Goal: Transaction & Acquisition: Purchase product/service

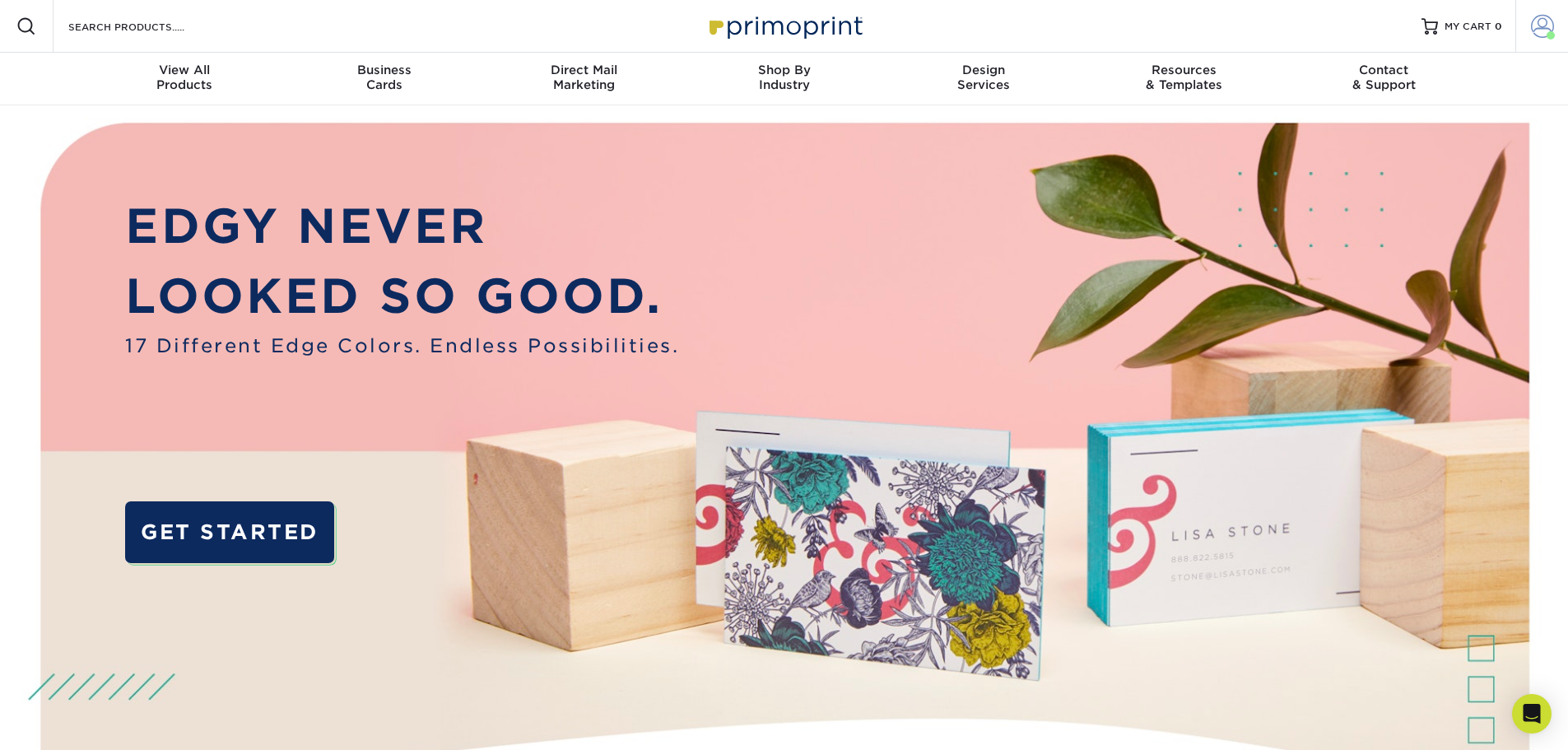
click at [1538, 32] on span at bounding box center [1542, 26] width 23 height 23
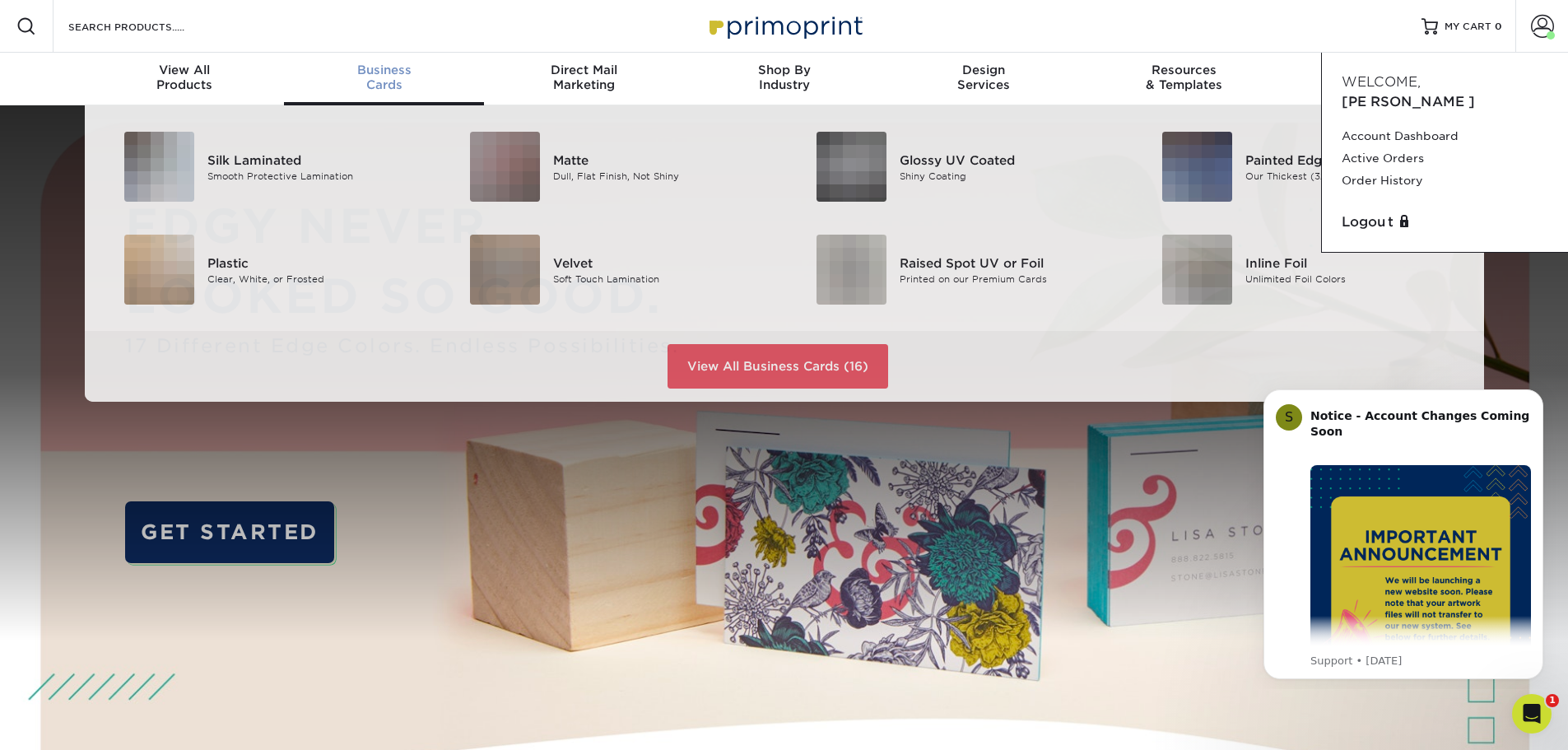
click at [375, 77] on span "Business" at bounding box center [385, 69] width 200 height 15
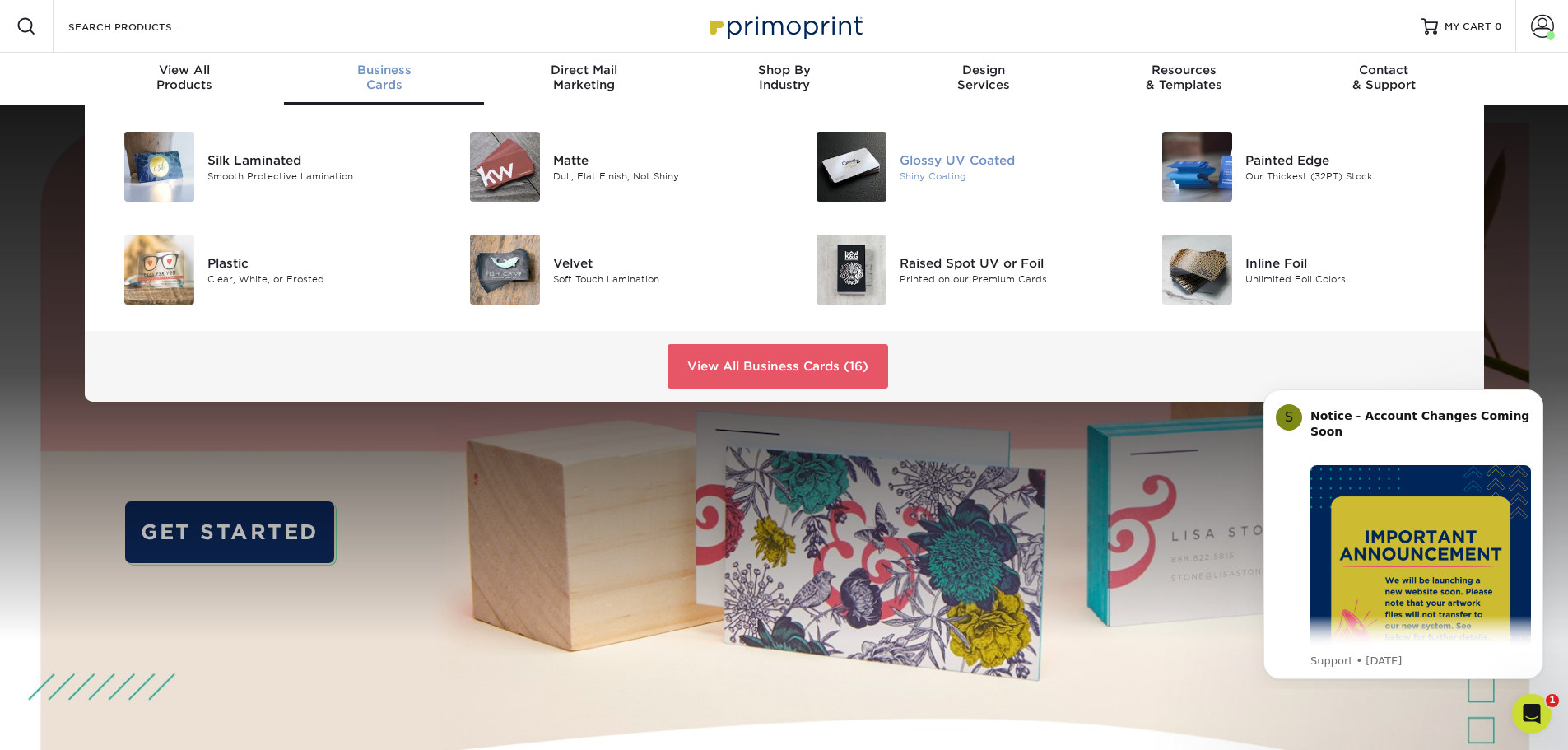
click at [971, 168] on div "Glossy UV Coated" at bounding box center [1009, 160] width 218 height 18
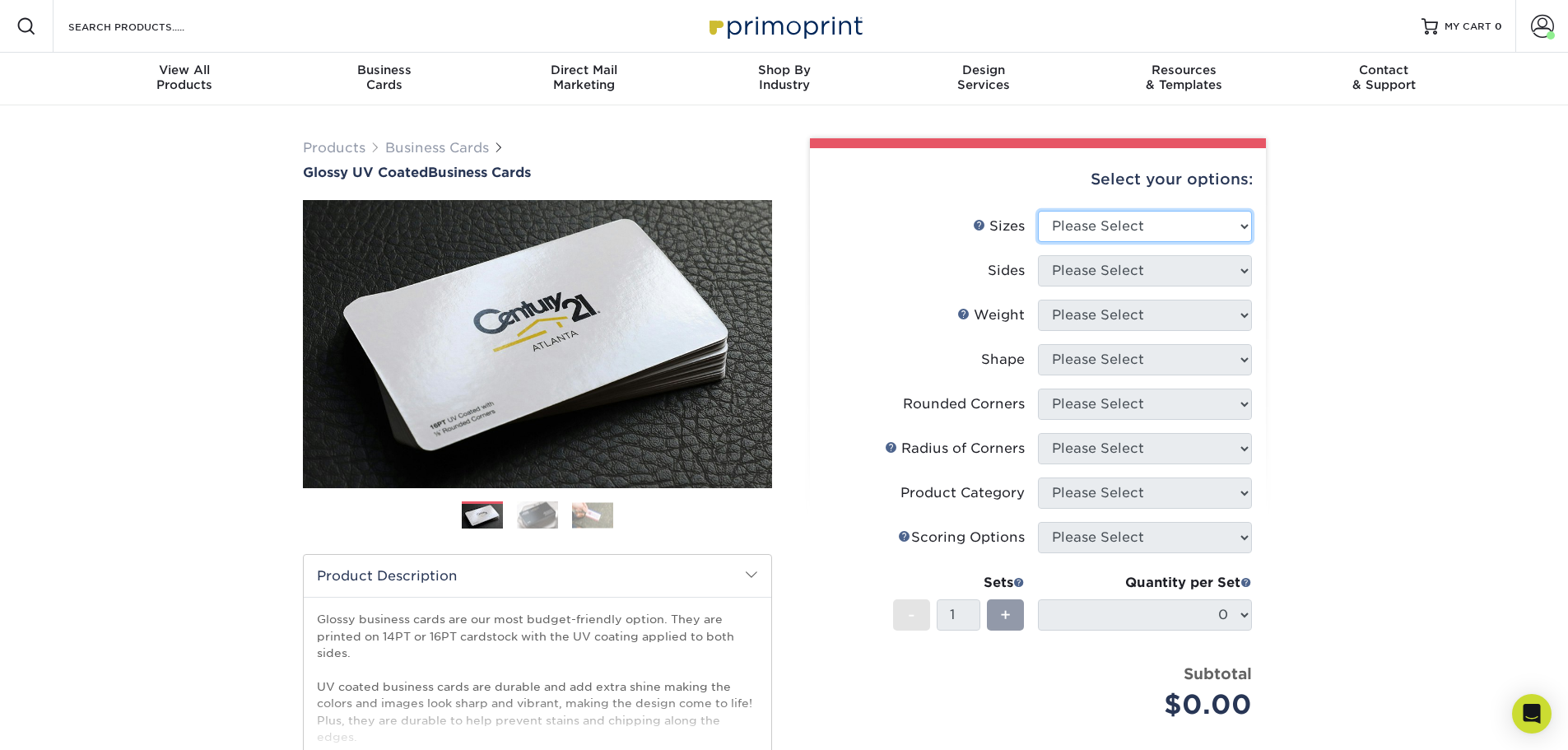
click at [1143, 242] on select "Please Select 1.5" x 3.5" - Mini 1.75" x 3.5" - Mini 2" x 2" - Square 2" x 3" -…" at bounding box center [1145, 227] width 214 height 32
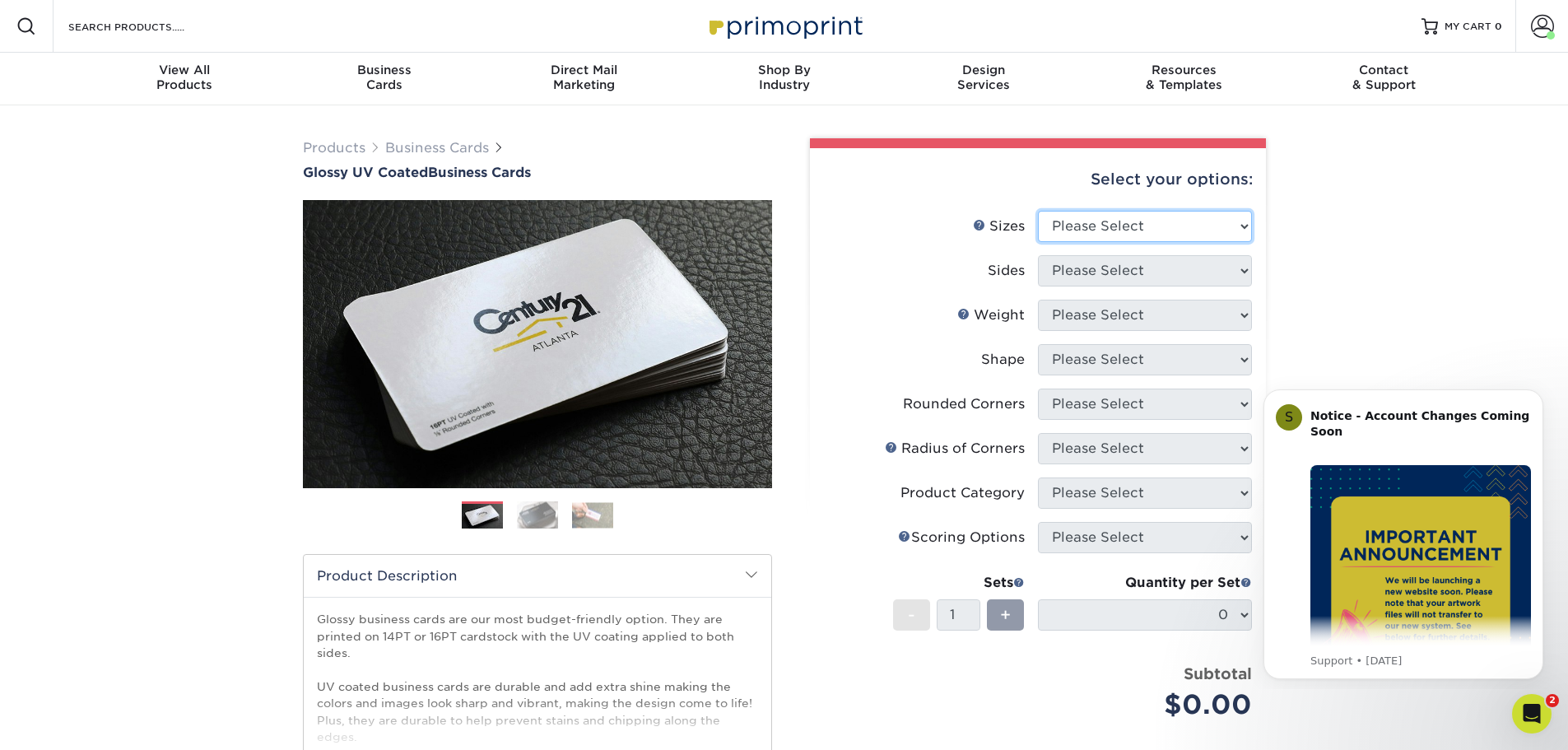
select select "2.00x3.50"
click at [1039, 242] on select "Please Select 1.5" x 3.5" - Mini 1.75" x 3.5" - Mini 2" x 2" - Square 2" x 3" -…" at bounding box center [1145, 227] width 214 height 32
click at [1168, 286] on select "Please Select Print Both Sides Print Front Only" at bounding box center [1145, 270] width 214 height 32
select select "13abbda7-1d64-4f25-8bb2-c179b224825d"
click at [1039, 286] on select "Please Select Print Both Sides Print Front Only" at bounding box center [1145, 270] width 214 height 32
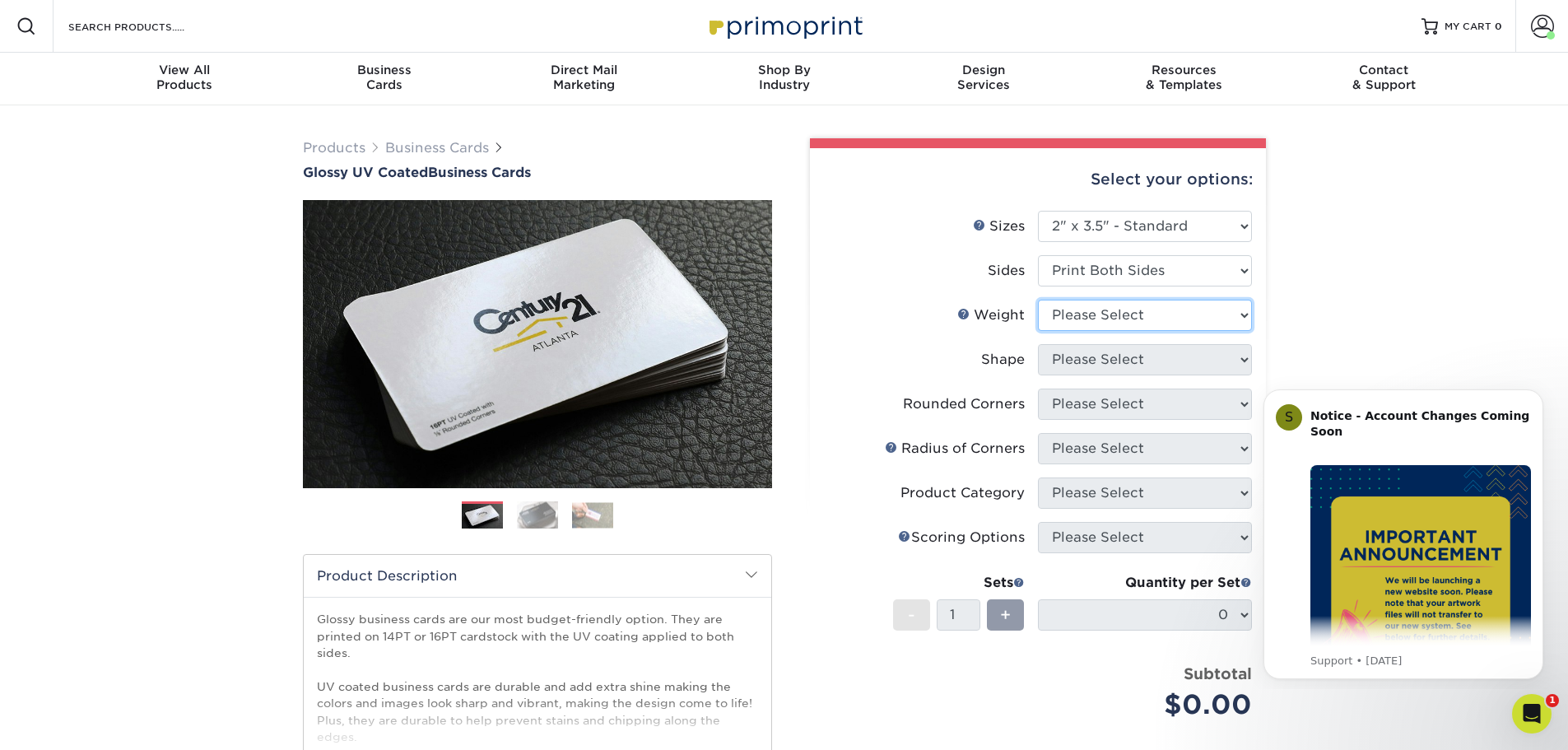
click at [1163, 331] on select "Please Select 16PT 14PT" at bounding box center [1145, 315] width 214 height 32
select select "16PT"
click at [1039, 331] on select "Please Select 16PT 14PT" at bounding box center [1145, 315] width 214 height 32
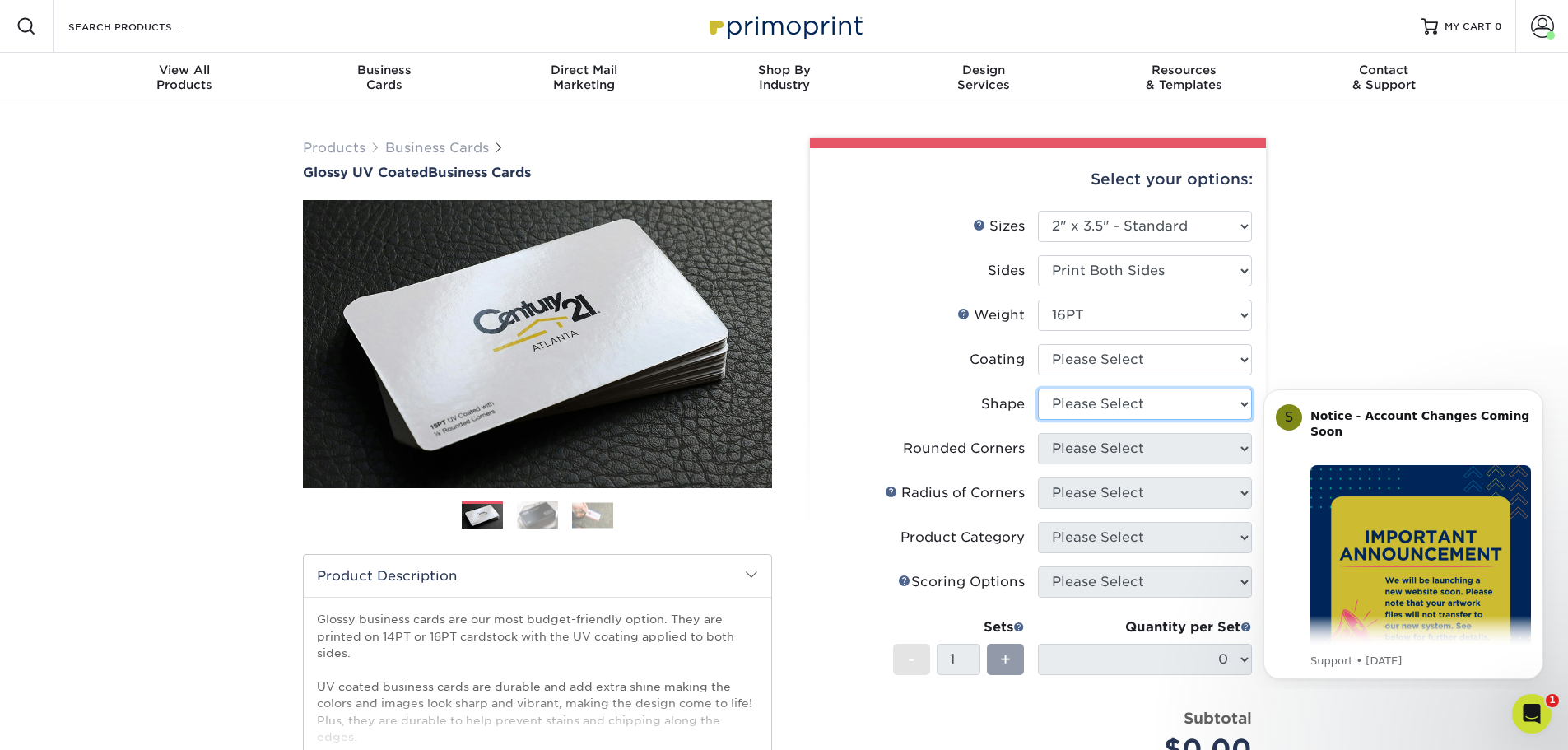
click at [1143, 420] on select "Please Select Standard Oval" at bounding box center [1145, 404] width 214 height 32
select select "standard"
click at [1039, 420] on select "Please Select Standard Oval" at bounding box center [1145, 404] width 214 height 32
click at [1152, 464] on select "Please Select Yes - Round 2 Corners Yes - Round 4 Corners No" at bounding box center [1145, 449] width 214 height 32
click at [1039, 464] on select "Please Select Yes - Round 2 Corners Yes - Round 4 Corners No" at bounding box center [1145, 449] width 214 height 32
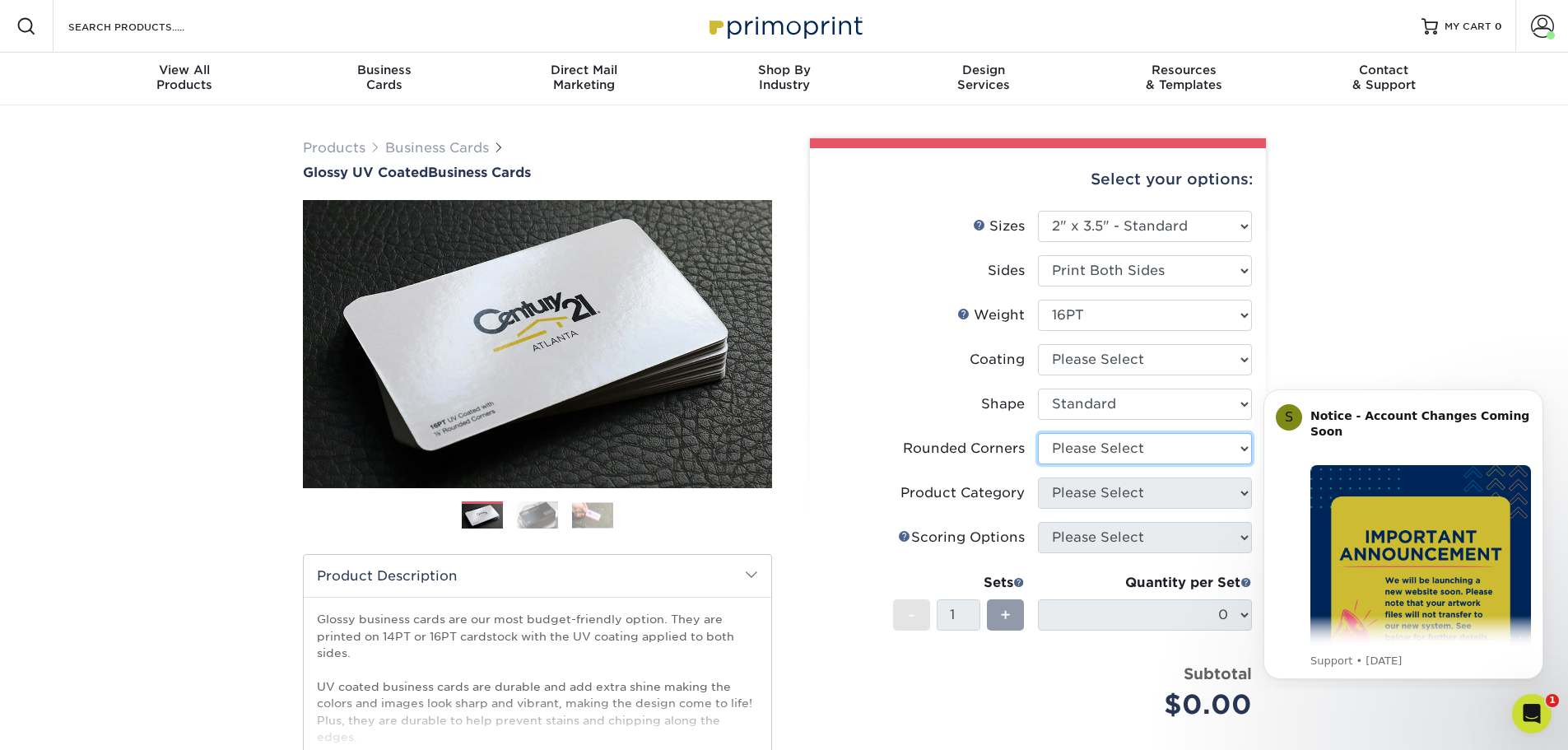
click at [1101, 464] on select "Please Select Yes - Round 2 Corners Yes - Round 4 Corners No" at bounding box center [1145, 449] width 214 height 32
click at [1081, 464] on select "Please Select Yes - Round 2 Corners Yes - Round 4 Corners No" at bounding box center [1145, 449] width 214 height 32
click at [1039, 464] on select "Please Select Yes - Round 2 Corners Yes - Round 4 Corners No" at bounding box center [1145, 449] width 214 height 32
click at [1209, 522] on li "Product Category Please Select" at bounding box center [1038, 499] width 428 height 45
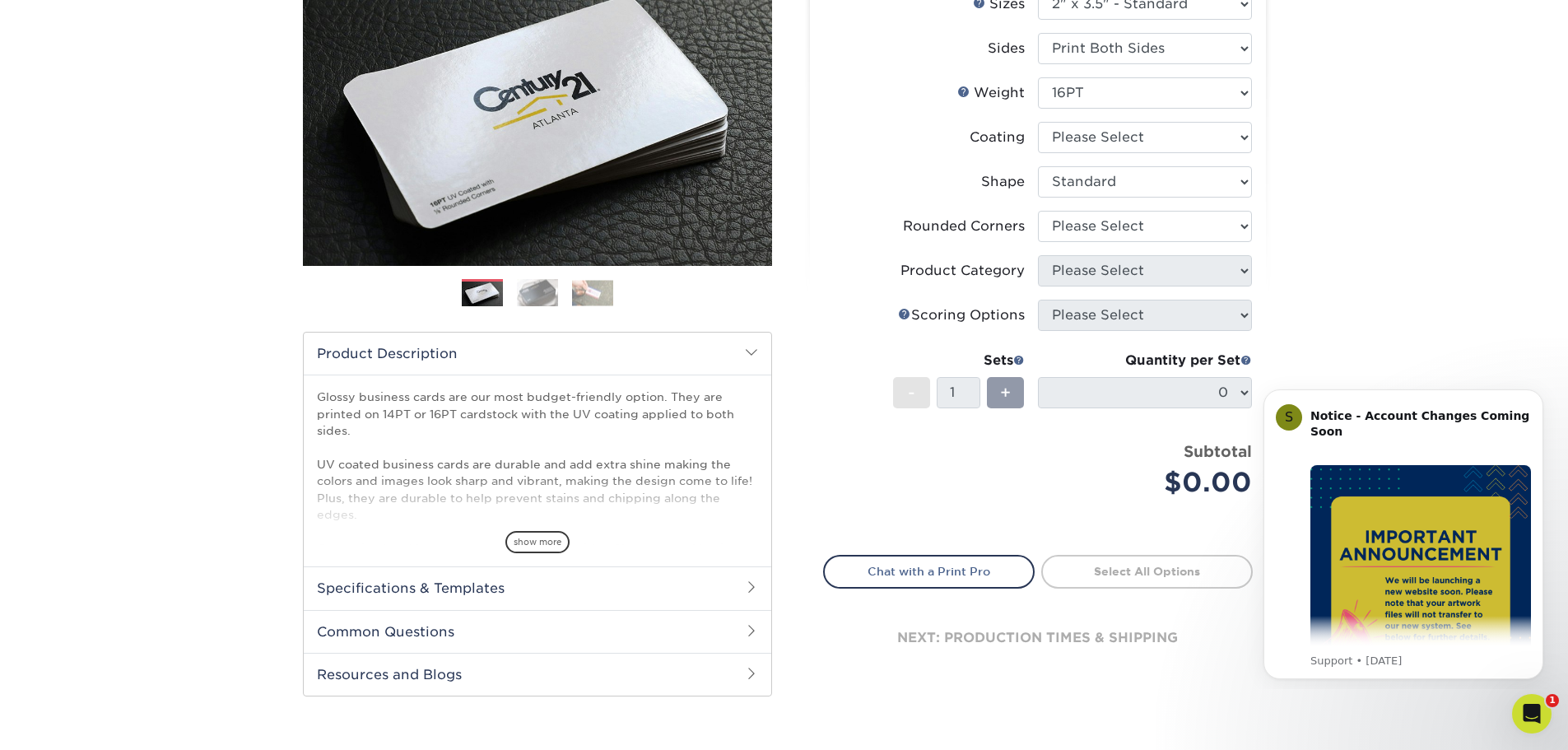
scroll to position [329, 0]
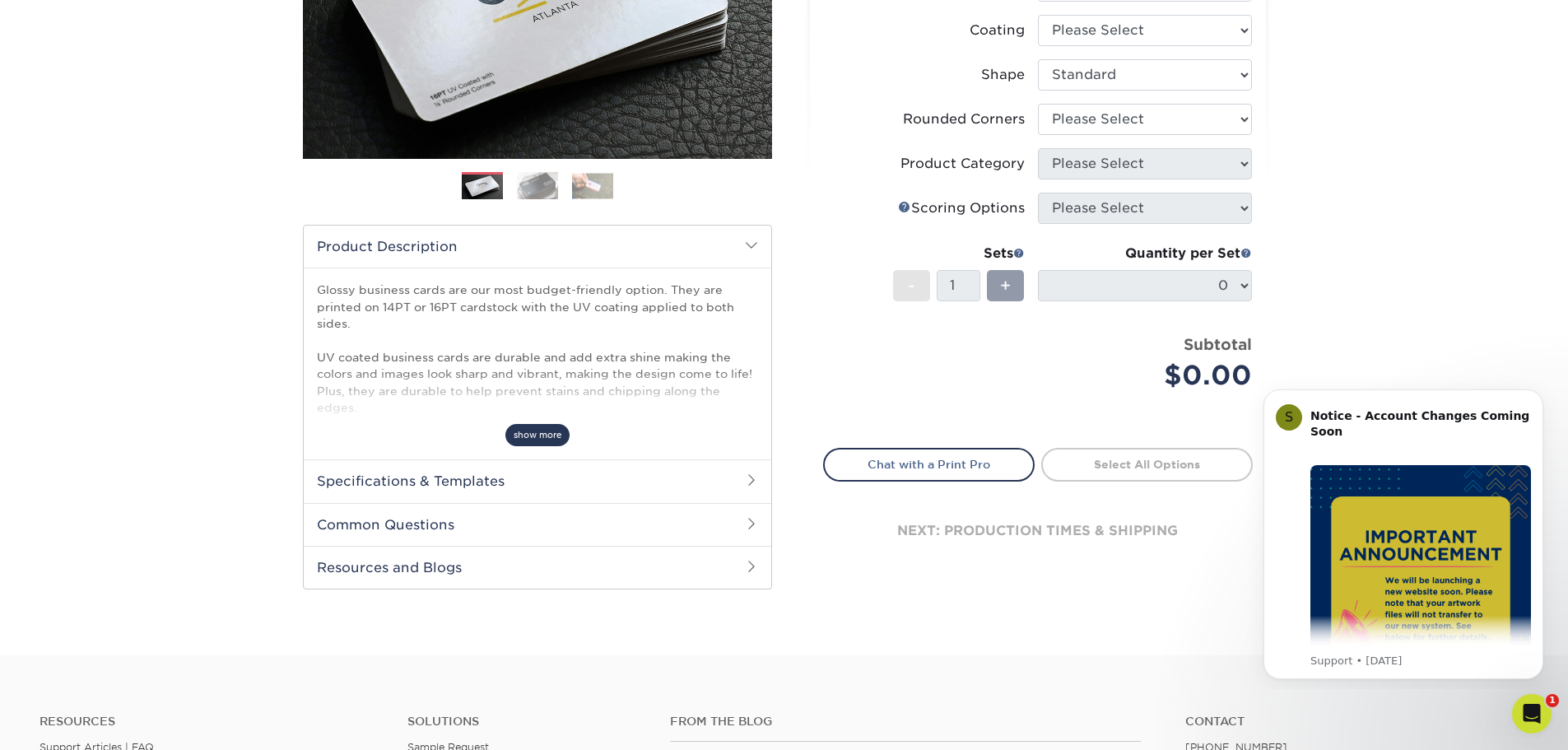
click at [538, 446] on span "show more" at bounding box center [537, 435] width 64 height 22
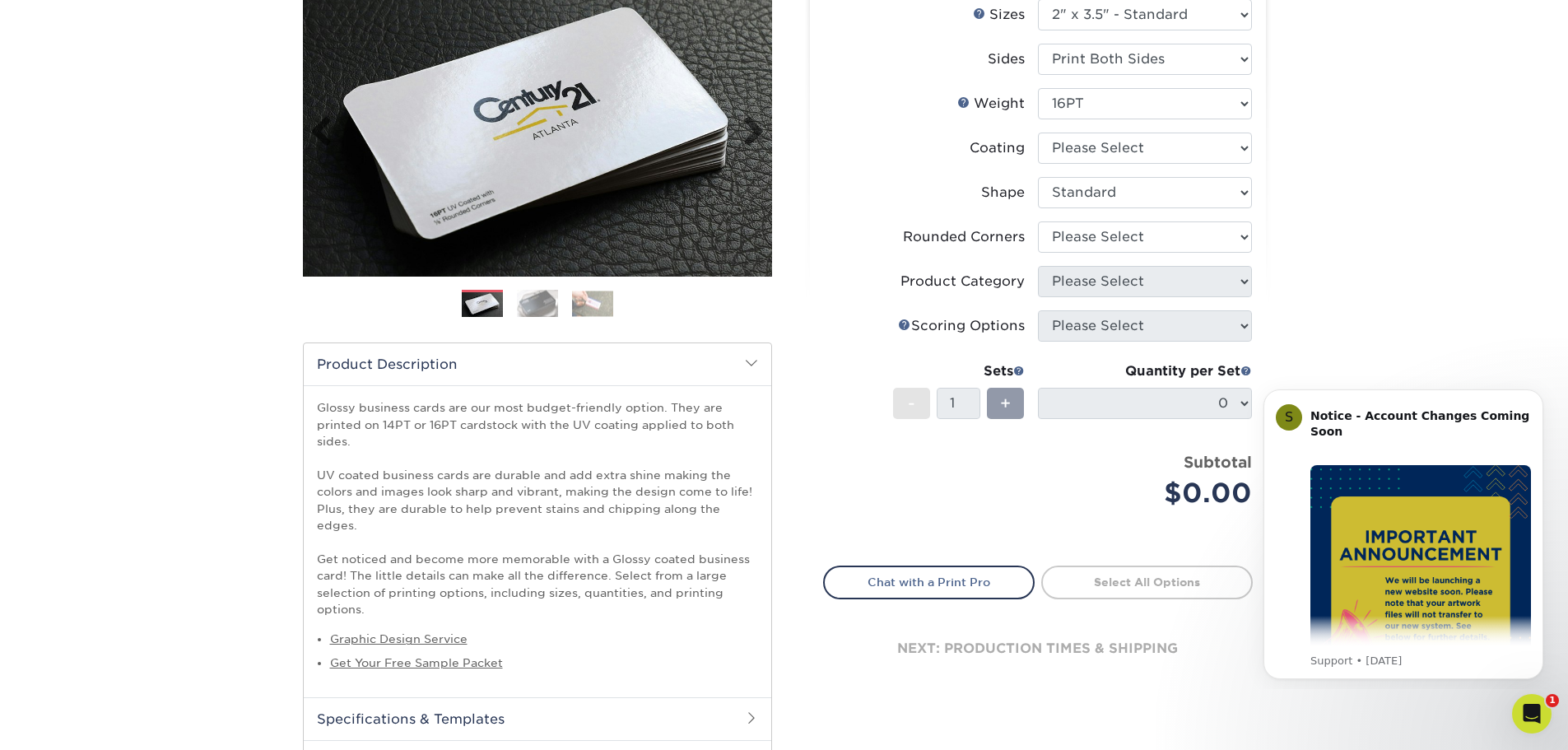
scroll to position [247, 0]
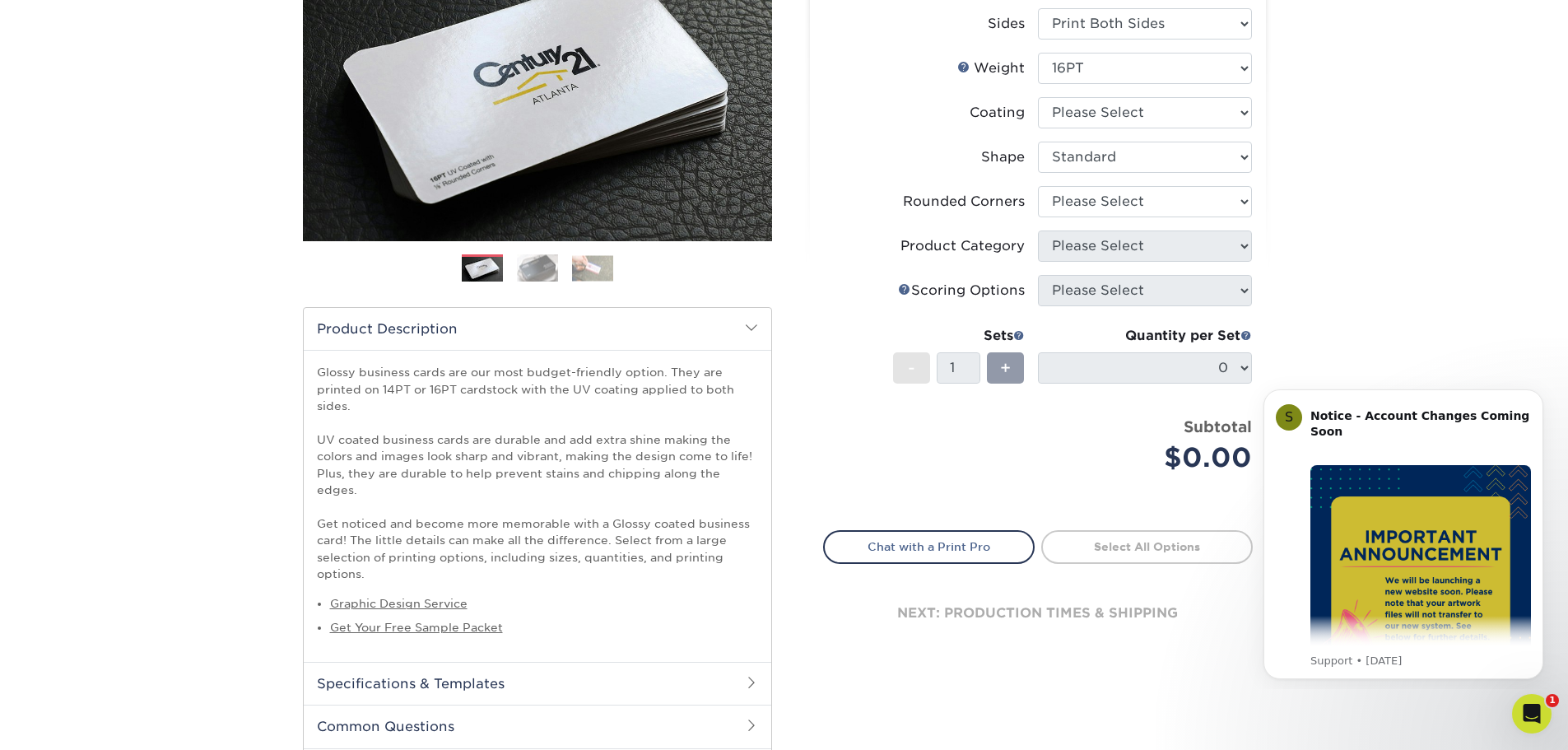
click at [531, 282] on img at bounding box center [538, 268] width 42 height 29
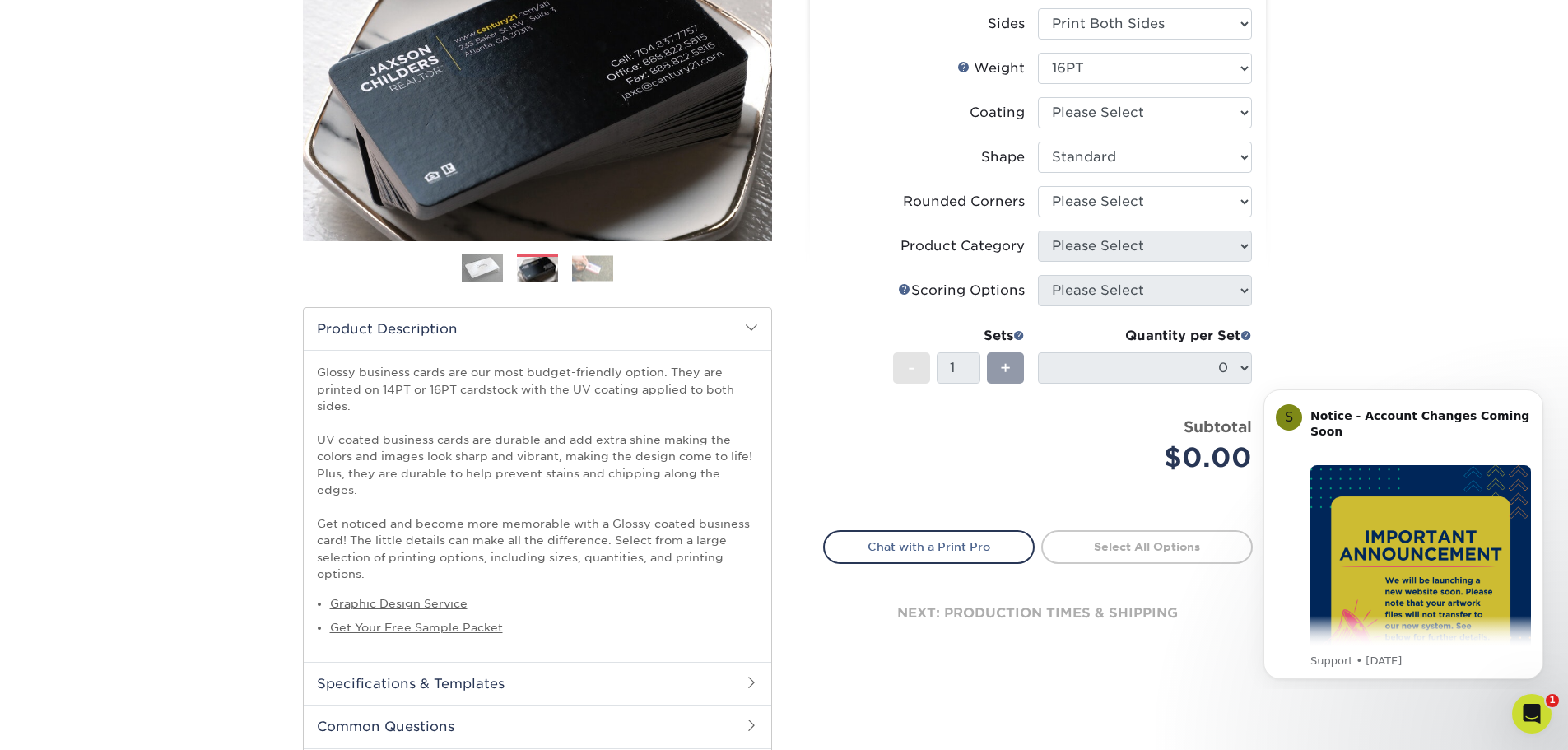
click at [612, 280] on img at bounding box center [593, 268] width 42 height 26
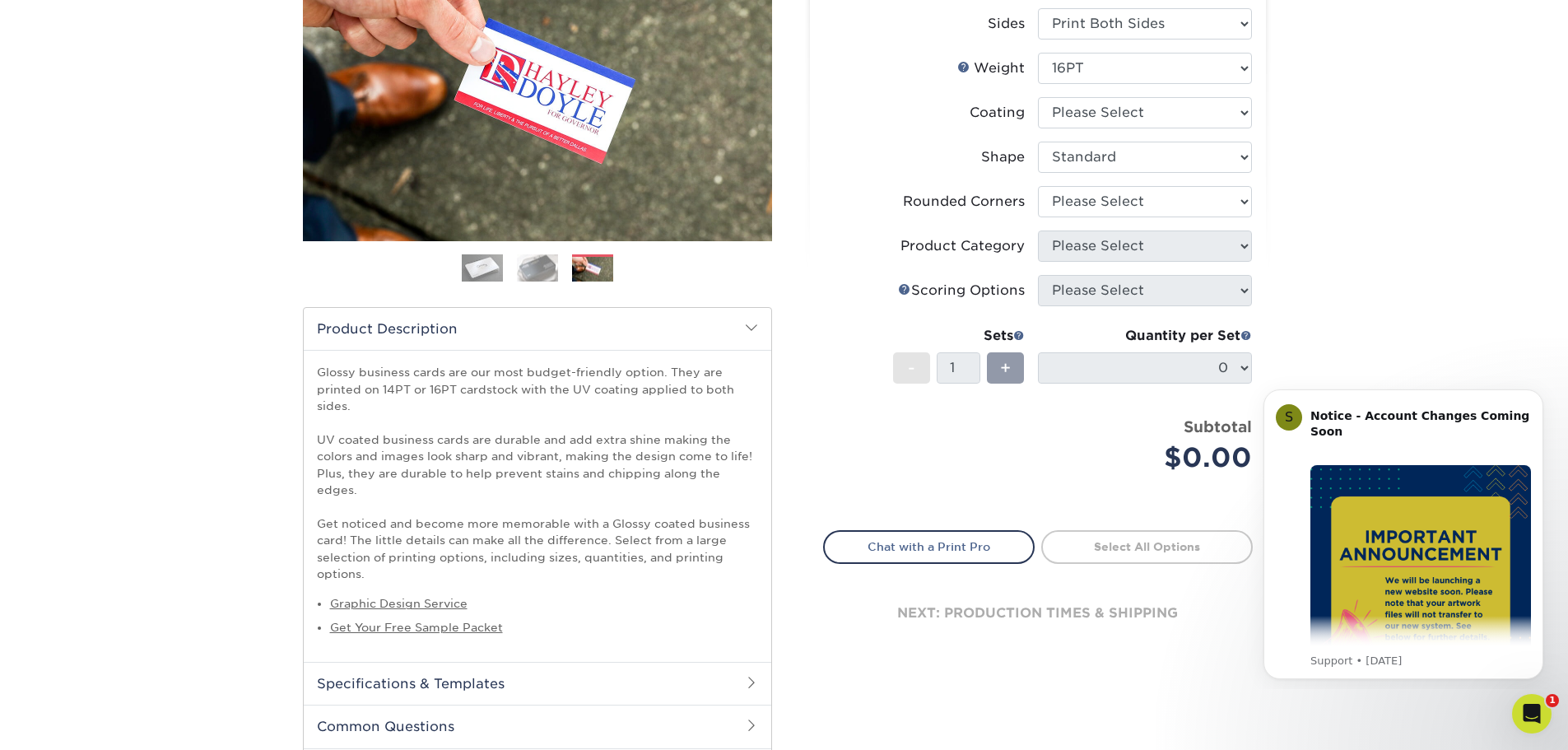
click at [1355, 86] on div "Products Business Cards Glossy UV Coated Business Cards Previous Next" at bounding box center [784, 358] width 1568 height 999
click at [1196, 217] on select "Please Select Yes - Round 2 Corners Yes - Round 4 Corners No" at bounding box center [1145, 202] width 214 height 32
click at [1039, 217] on select "Please Select Yes - Round 2 Corners Yes - Round 4 Corners No" at bounding box center [1145, 202] width 214 height 32
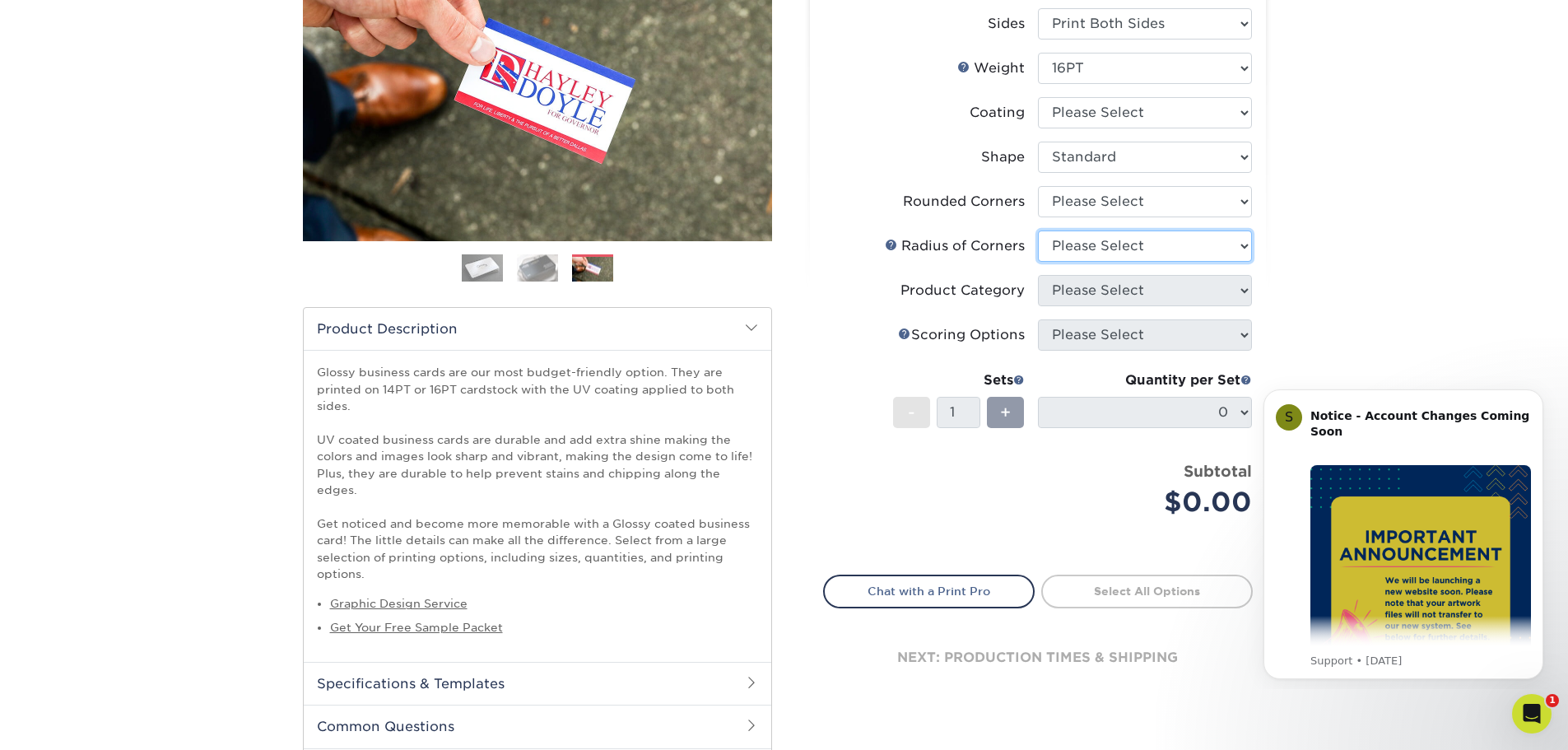
click at [1142, 262] on select "Please Select" at bounding box center [1145, 247] width 214 height 32
click at [1143, 217] on select "Please Select Yes - Round 2 Corners Yes - Round 4 Corners No" at bounding box center [1145, 202] width 214 height 32
click at [1039, 217] on select "Please Select Yes - Round 2 Corners Yes - Round 4 Corners No" at bounding box center [1145, 202] width 214 height 32
select select "-1"
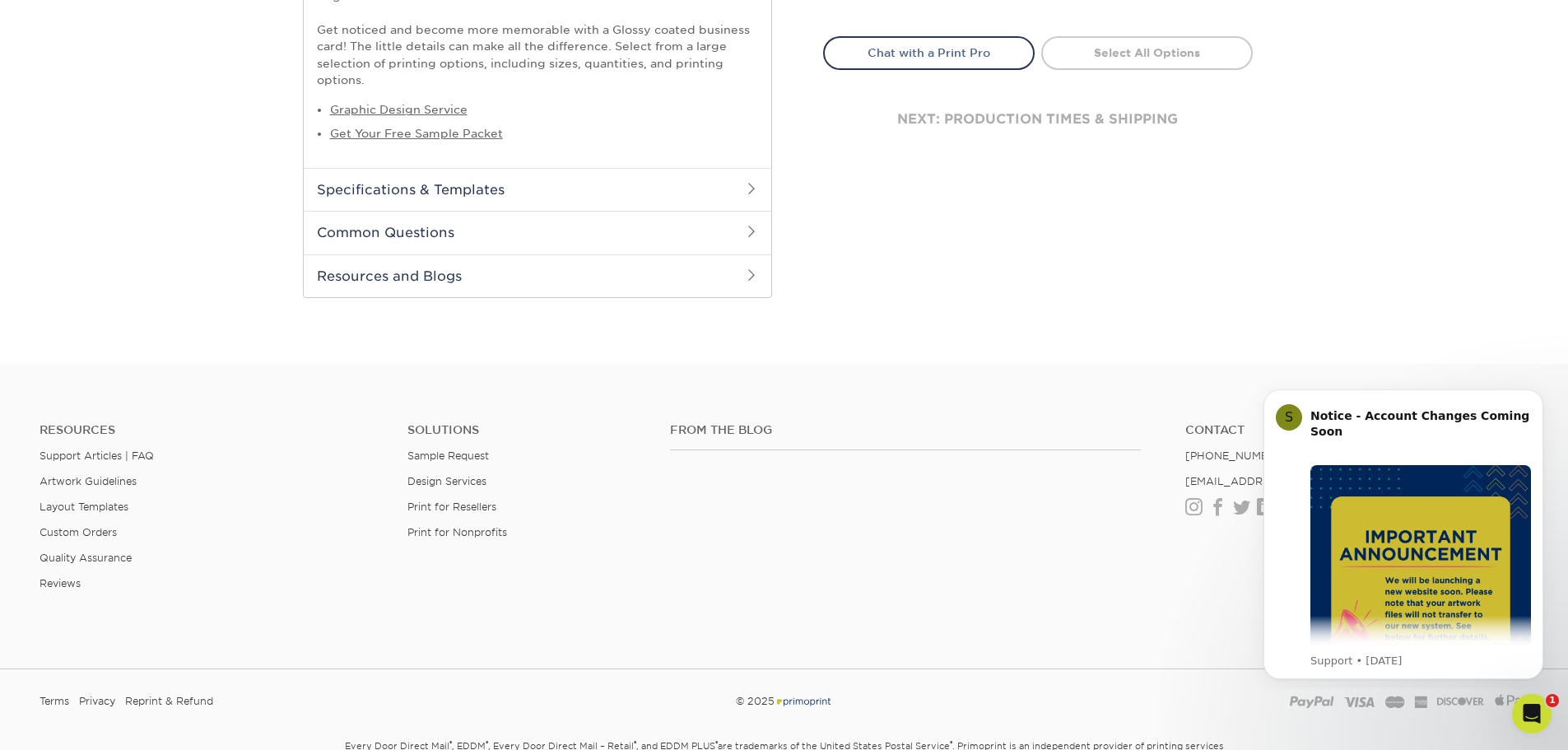
scroll to position [329, 0]
